Goal: Task Accomplishment & Management: Use online tool/utility

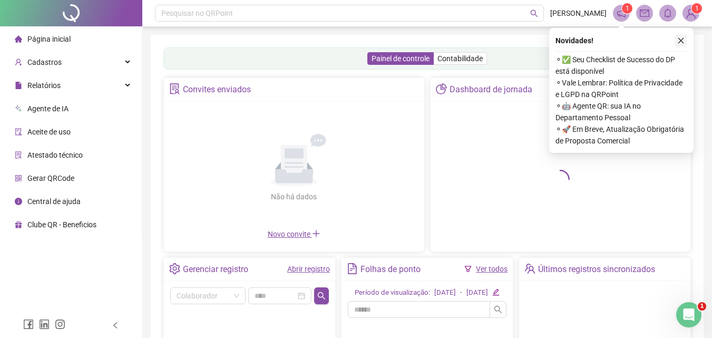
click at [683, 36] on button "button" at bounding box center [680, 40] width 13 height 13
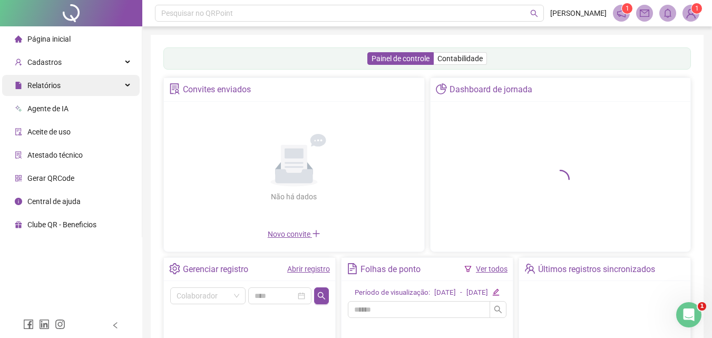
click at [54, 87] on span "Relatórios" at bounding box center [43, 85] width 33 height 8
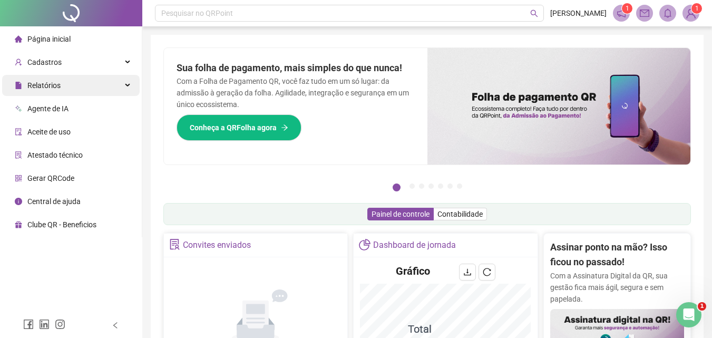
click at [54, 87] on span "Relatórios" at bounding box center [43, 85] width 33 height 8
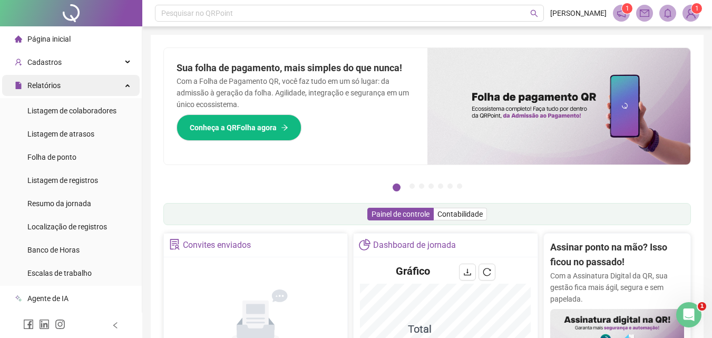
click at [54, 87] on span "Relatórios" at bounding box center [43, 85] width 33 height 8
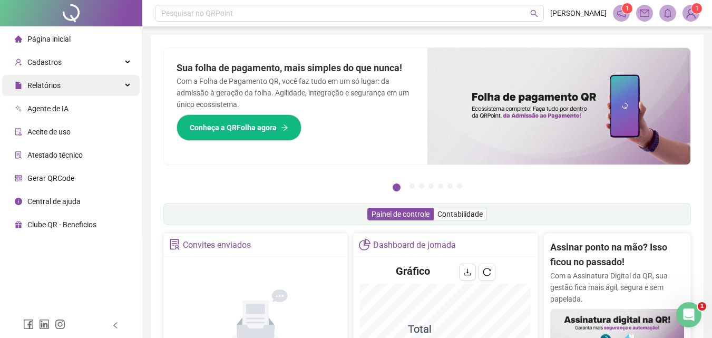
click at [50, 90] on span "Relatórios" at bounding box center [43, 85] width 33 height 8
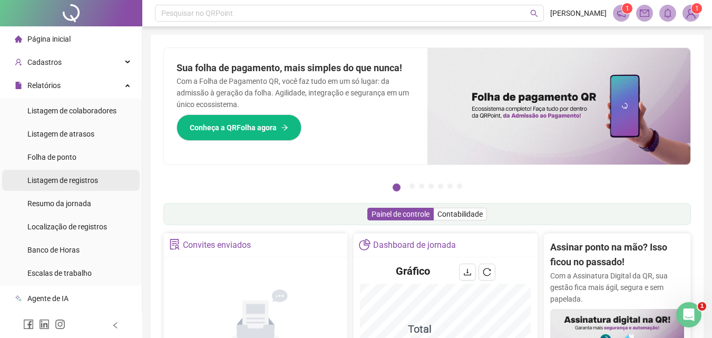
click at [61, 174] on div "Listagem de registros" at bounding box center [62, 180] width 71 height 21
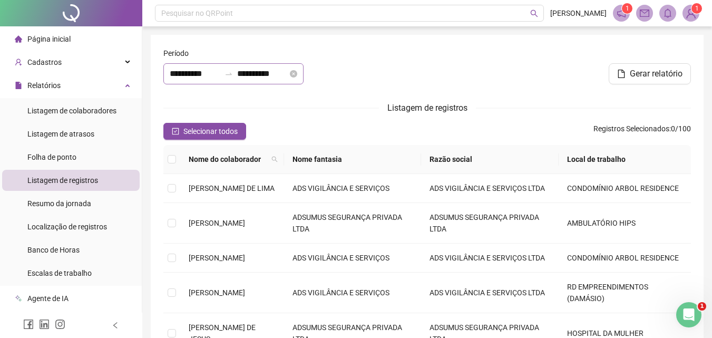
type input "**********"
click at [237, 70] on div at bounding box center [228, 74] width 17 height 8
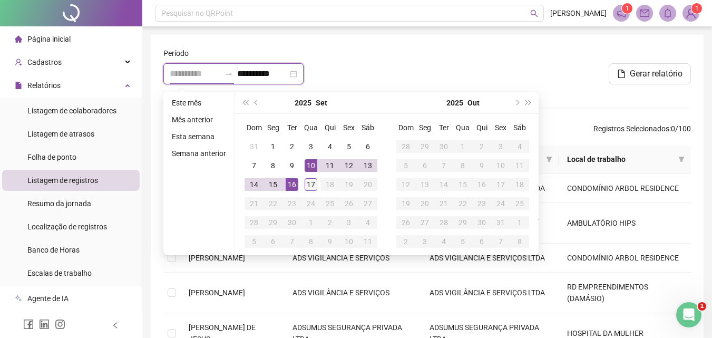
type input "**********"
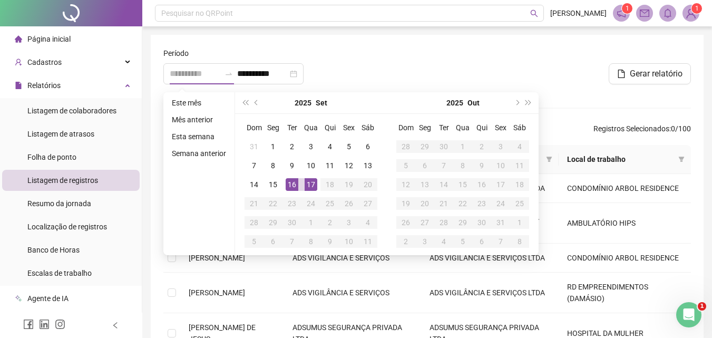
click at [312, 184] on div "17" at bounding box center [311, 184] width 13 height 13
type input "**********"
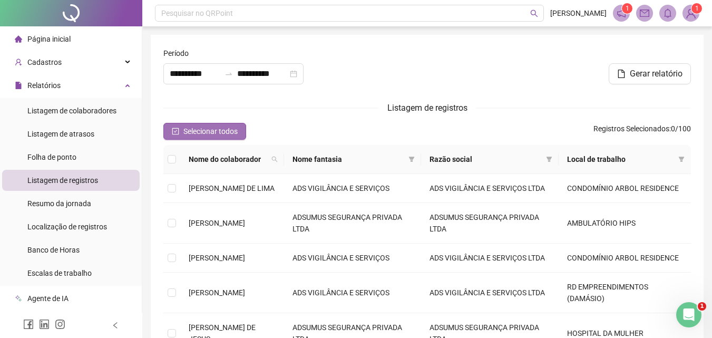
click at [220, 137] on span "Selecionar todos" at bounding box center [210, 131] width 54 height 12
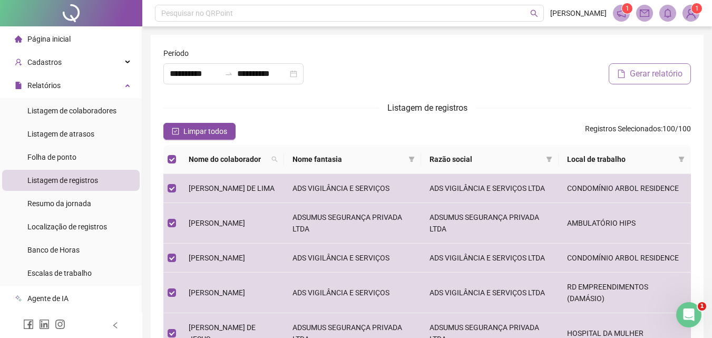
click at [650, 81] on button "Gerar relatório" at bounding box center [650, 73] width 82 height 21
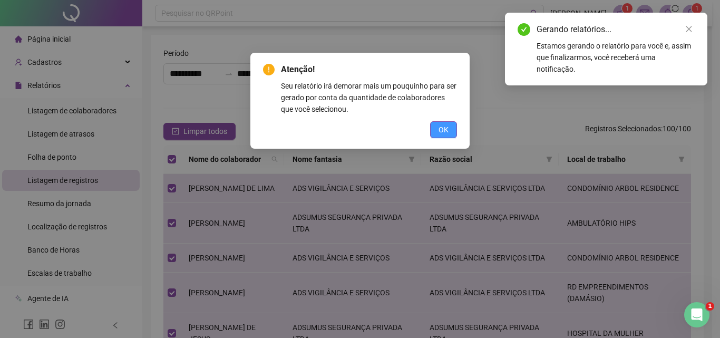
click at [445, 131] on span "OK" at bounding box center [443, 130] width 10 height 12
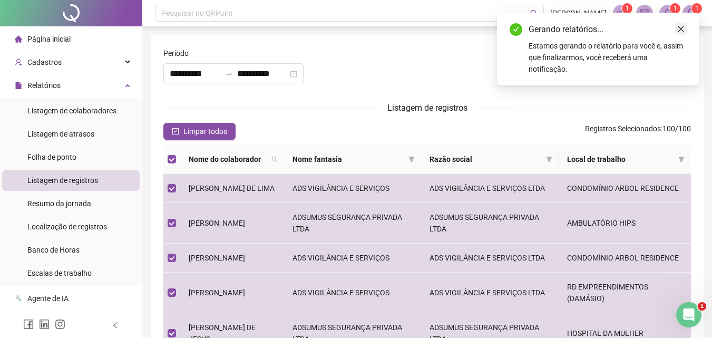
click at [681, 26] on icon "close" at bounding box center [680, 28] width 7 height 7
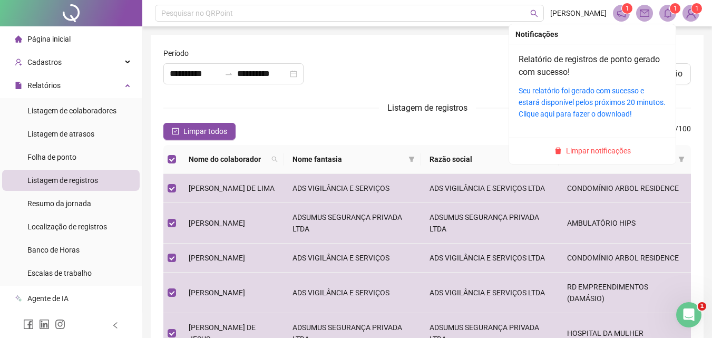
click at [660, 9] on span at bounding box center [667, 13] width 17 height 17
click at [613, 92] on link "Seu relatório foi gerado com sucesso e estará disponível pelos próximos 20 minu…" at bounding box center [592, 102] width 147 height 32
